Goal: Check status: Check status

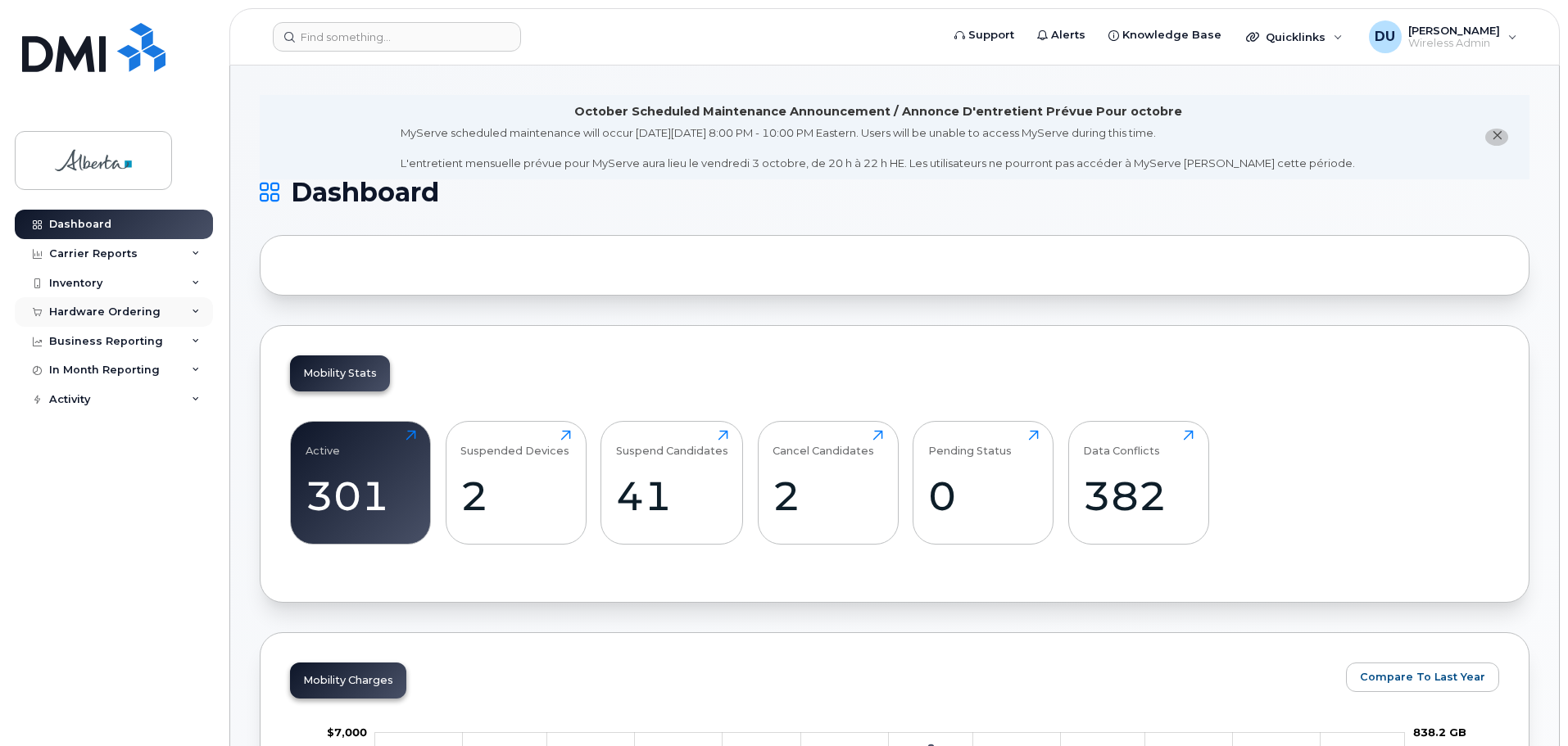
click at [61, 304] on div "Hardware Ordering" at bounding box center [114, 312] width 198 height 30
click at [77, 371] on div "Orders" at bounding box center [77, 373] width 40 height 15
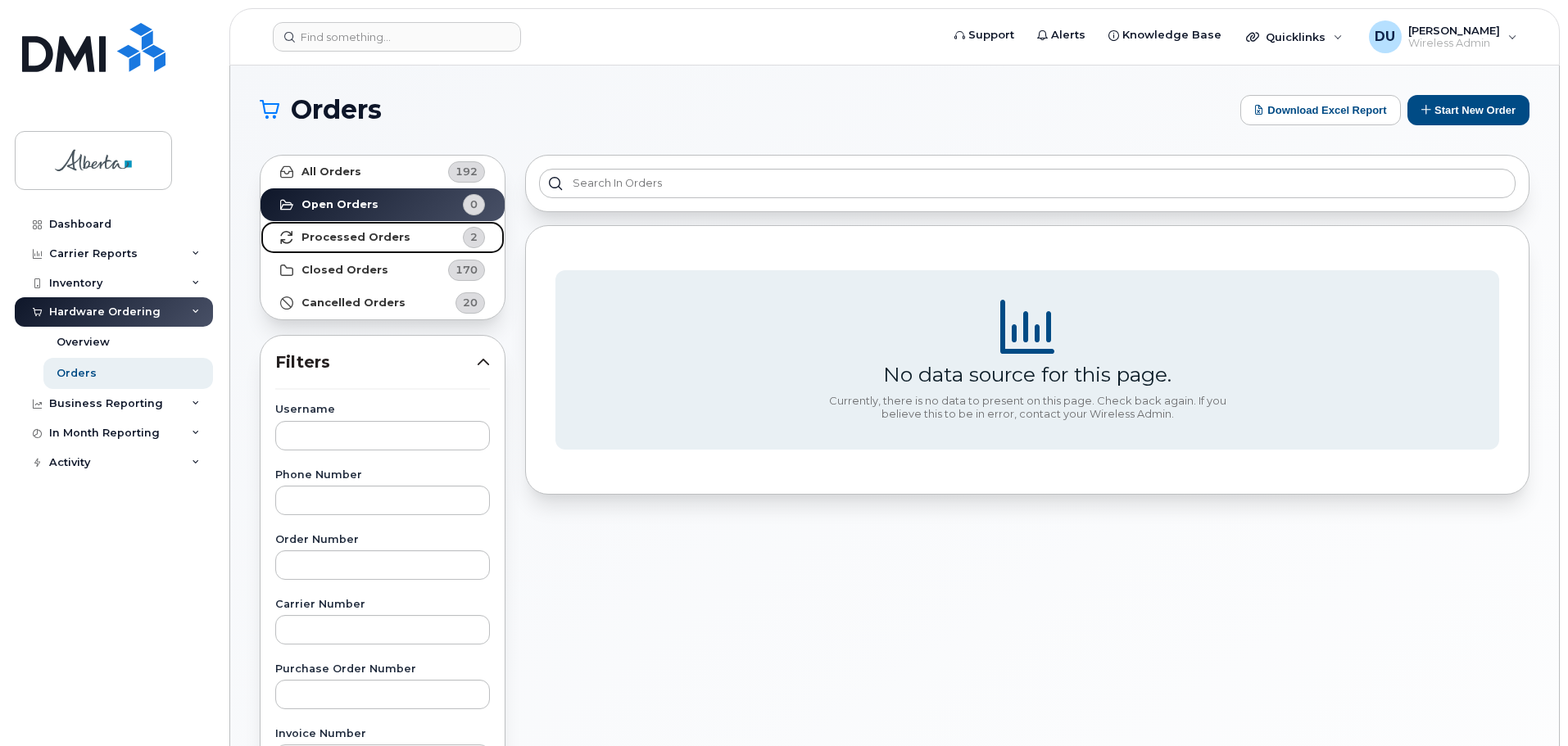
click at [348, 235] on strong "Processed Orders" at bounding box center [356, 238] width 109 height 13
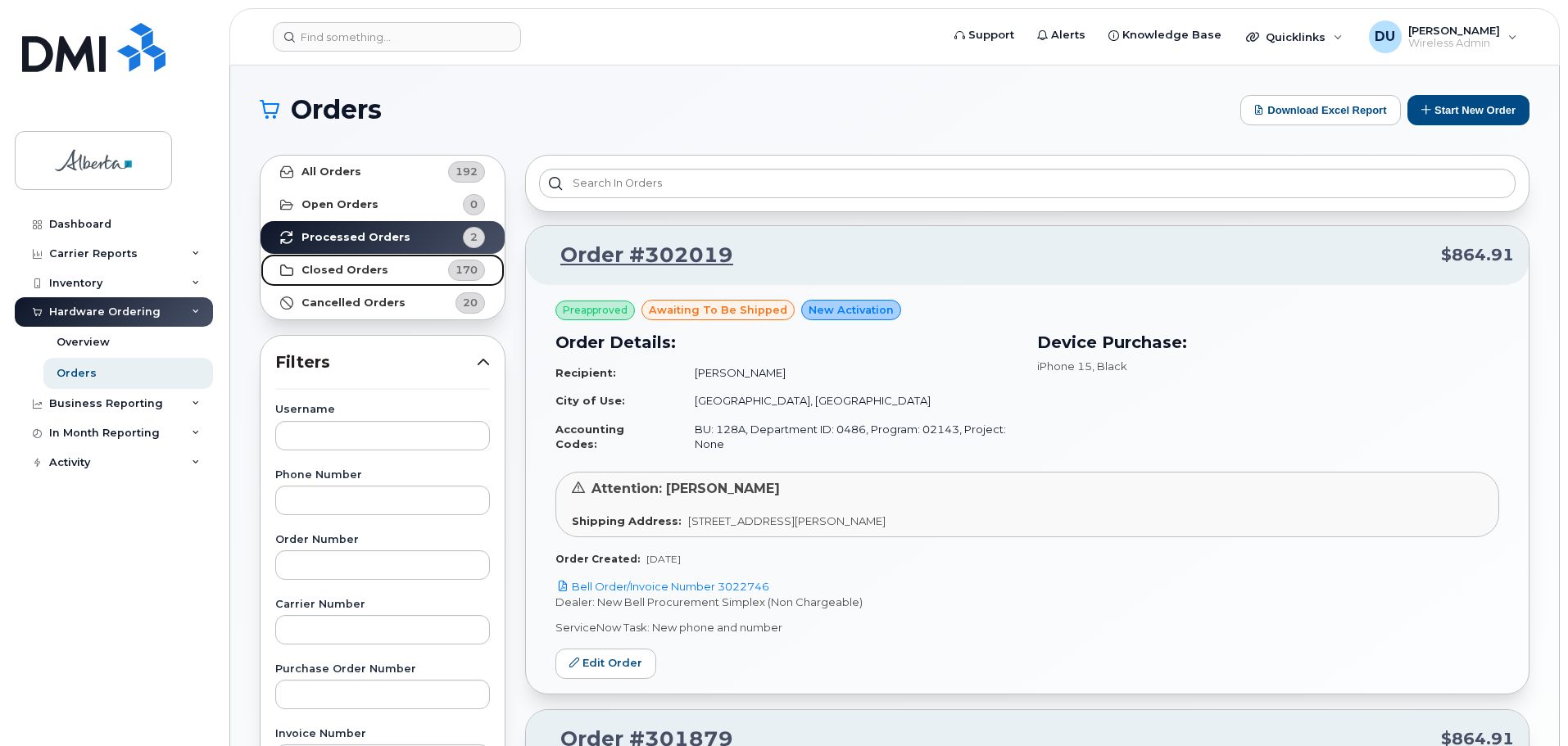
click at [351, 269] on strong "Closed Orders" at bounding box center [345, 270] width 87 height 13
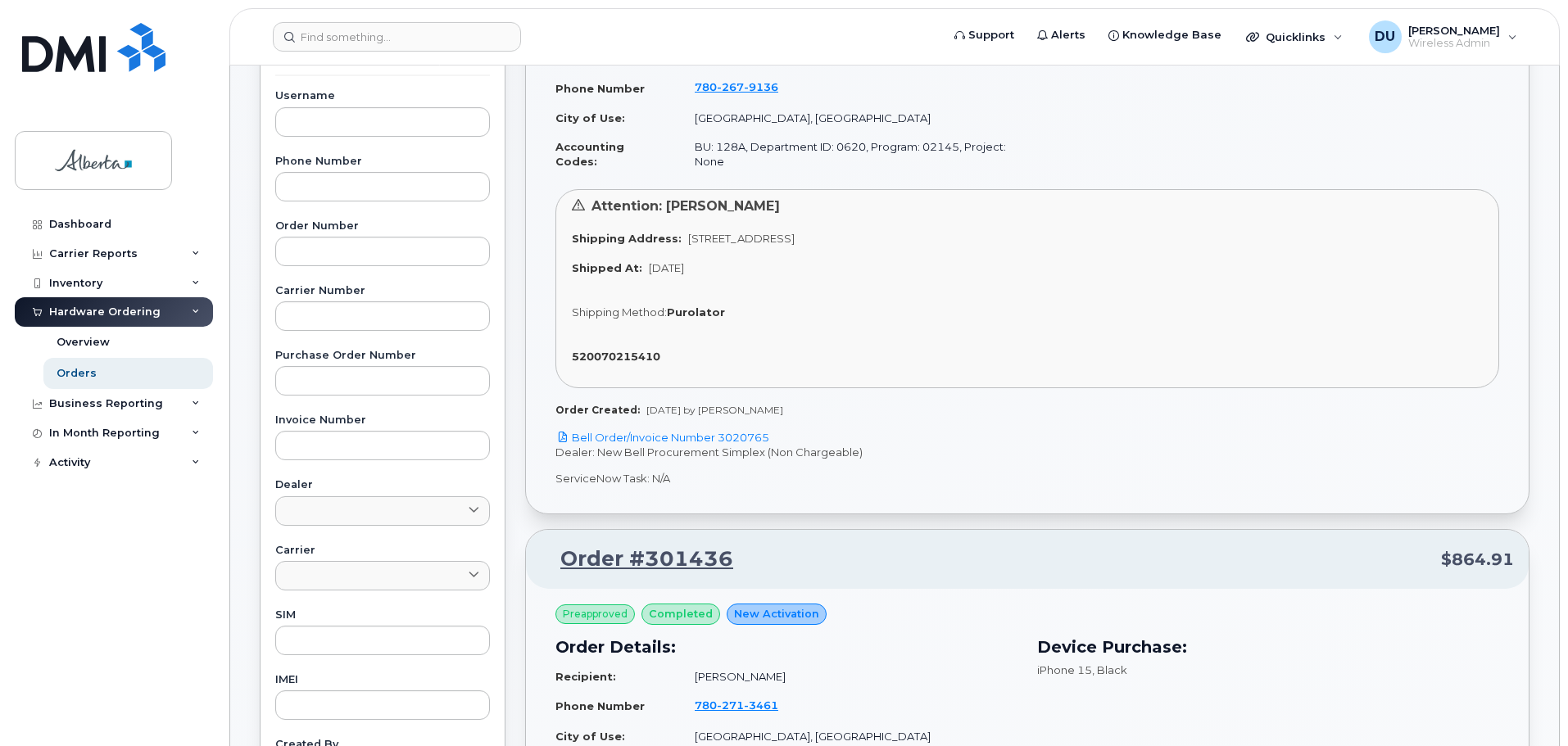
scroll to position [327, 0]
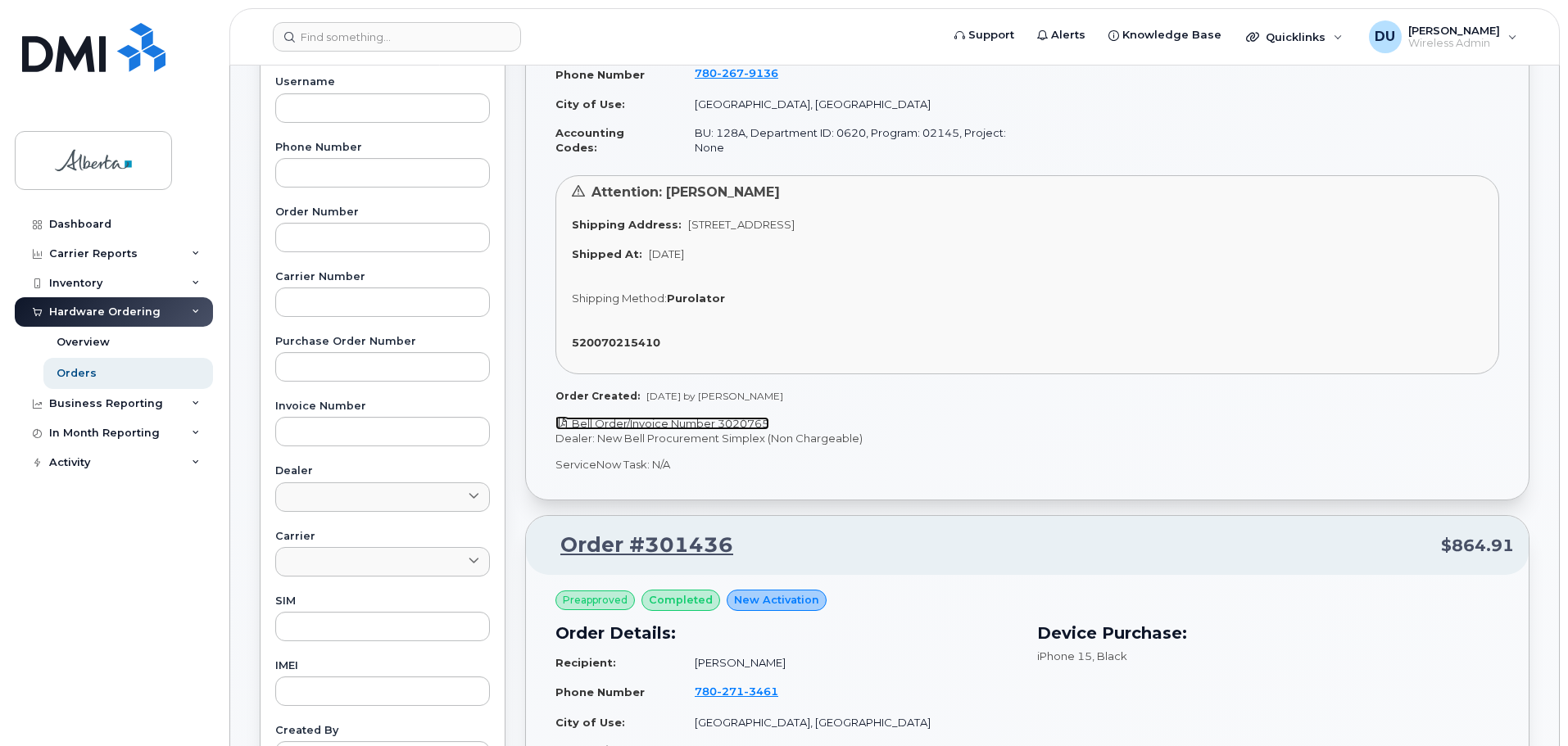
click at [660, 424] on link "Bell Order/Invoice Number 3020765" at bounding box center [662, 423] width 214 height 13
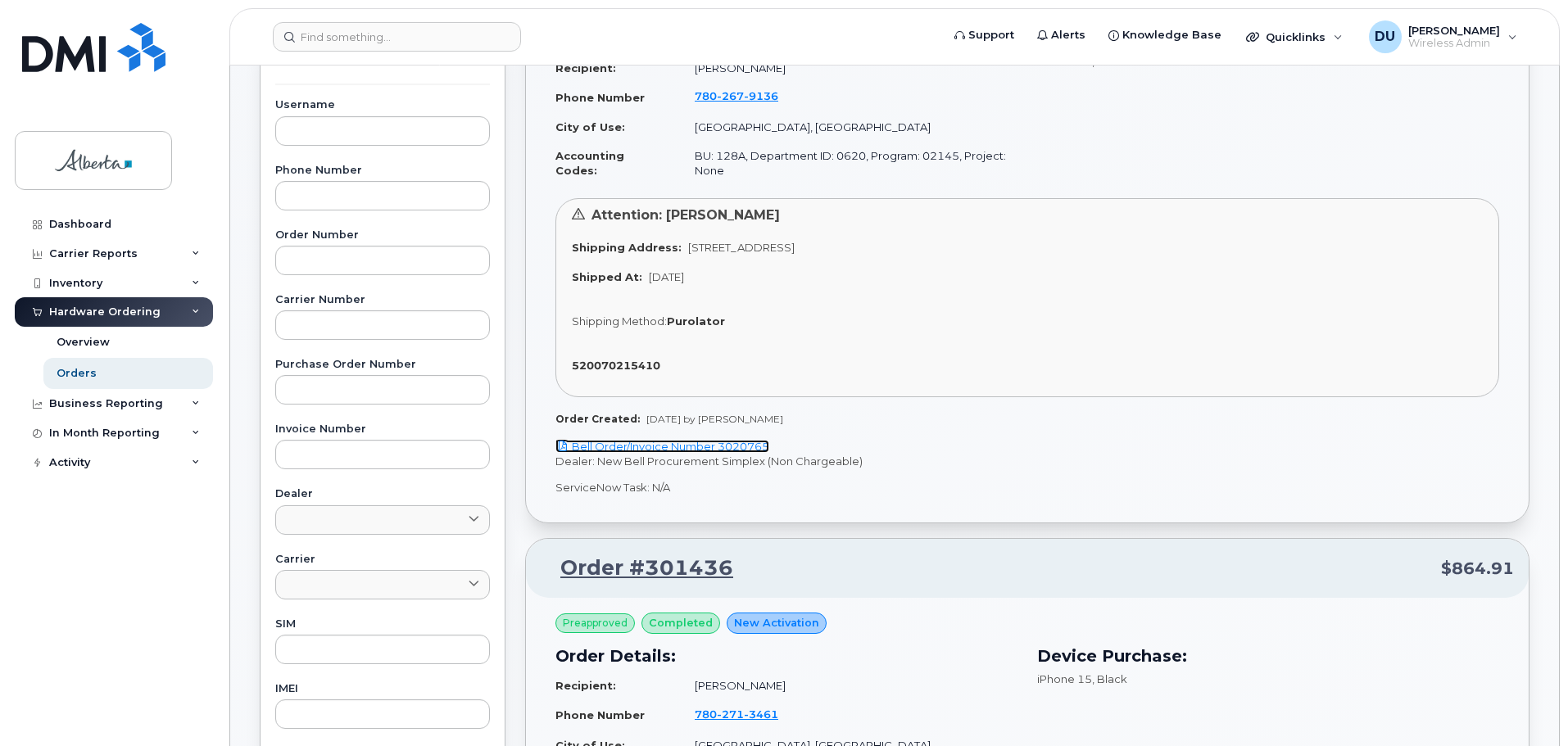
scroll to position [0, 0]
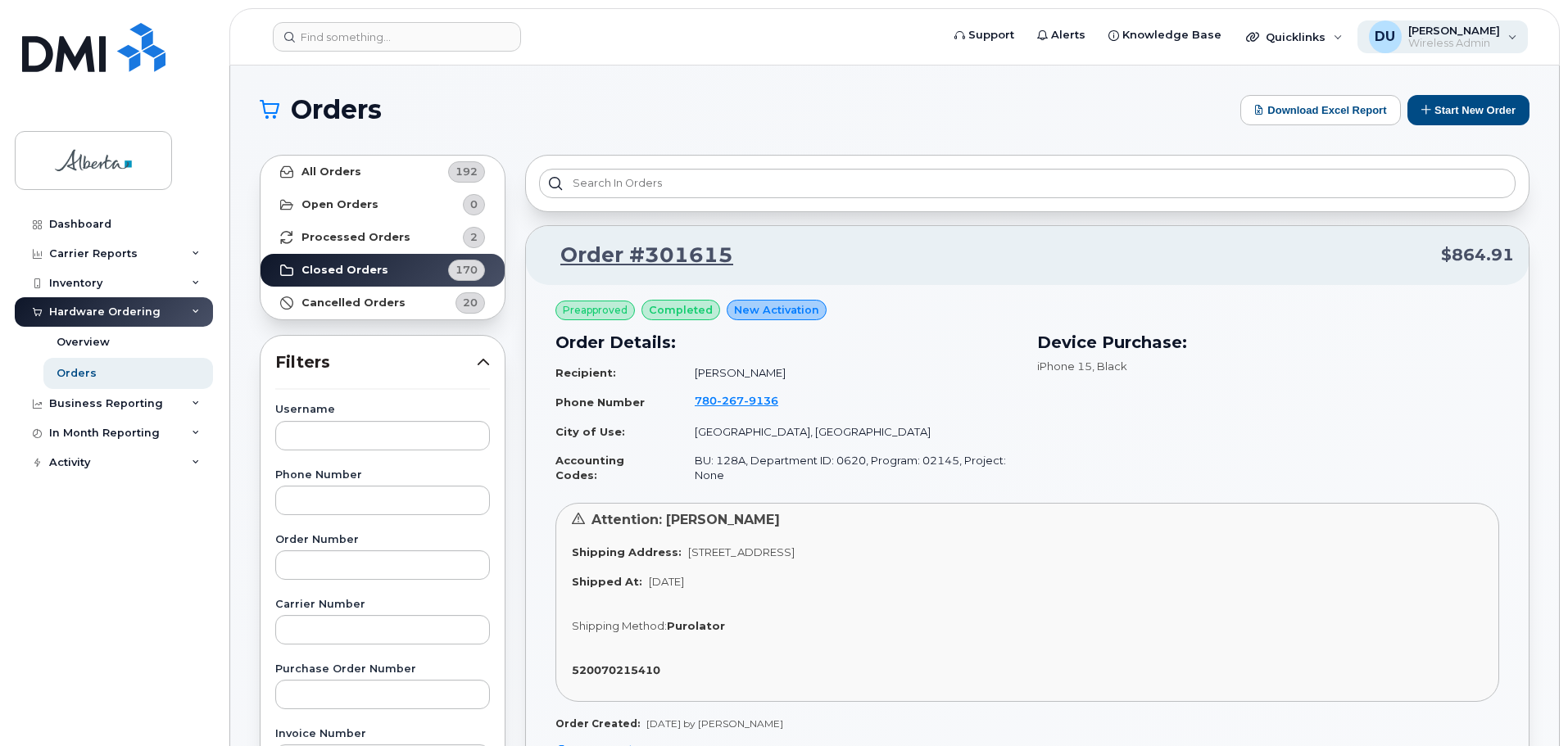
click at [1474, 37] on span "Wireless Admin" at bounding box center [1454, 43] width 92 height 13
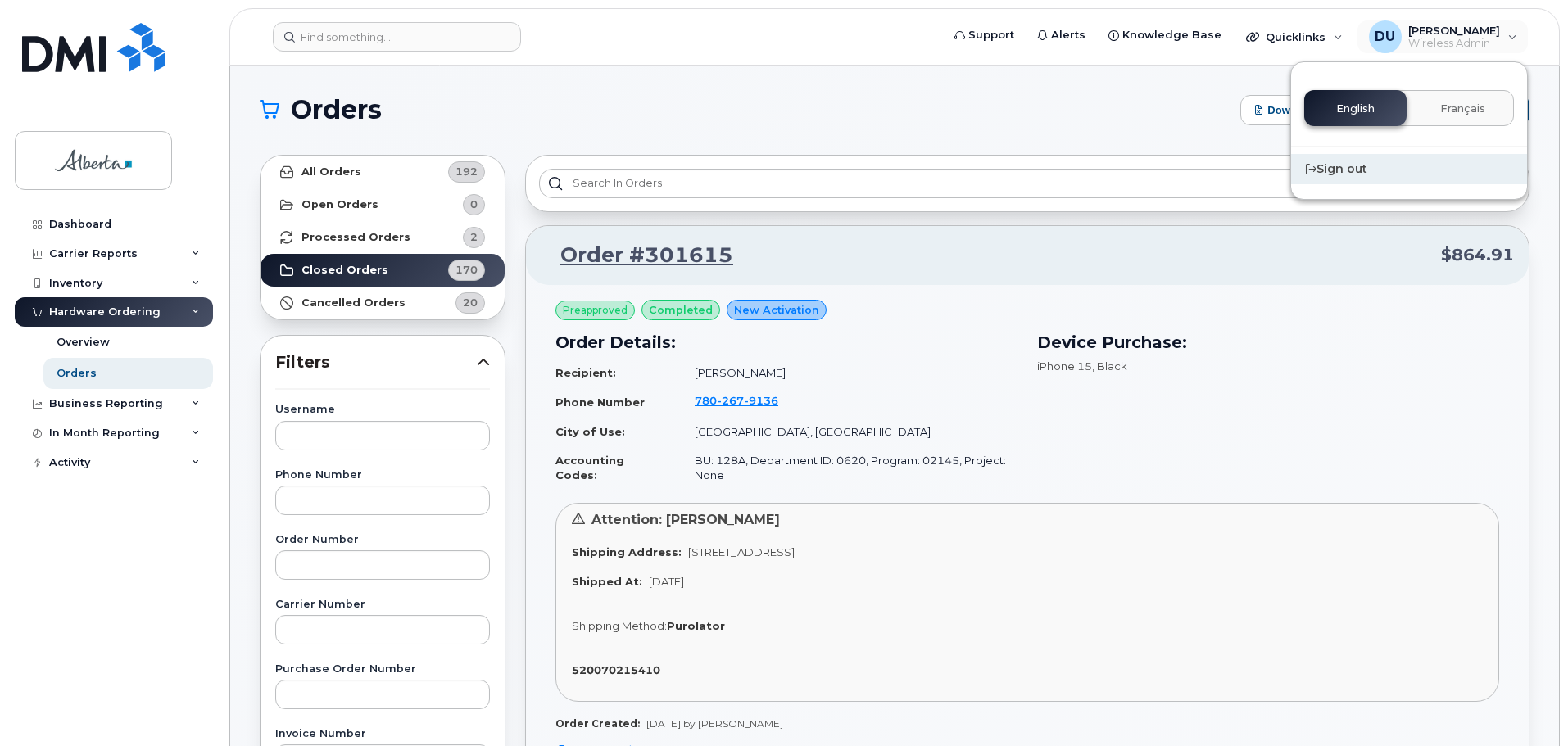
click at [1357, 173] on div "Sign out" at bounding box center [1410, 169] width 236 height 30
